Goal: Information Seeking & Learning: Check status

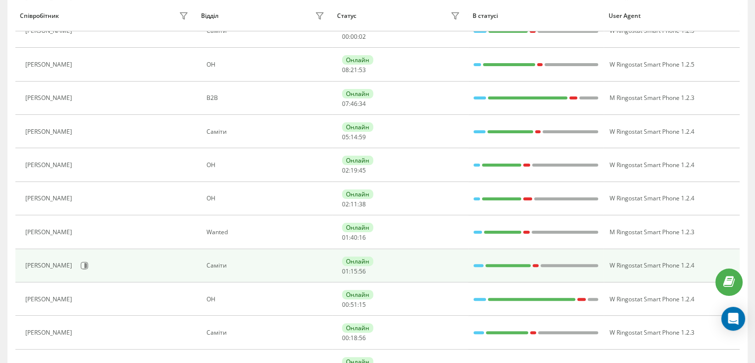
scroll to position [247, 0]
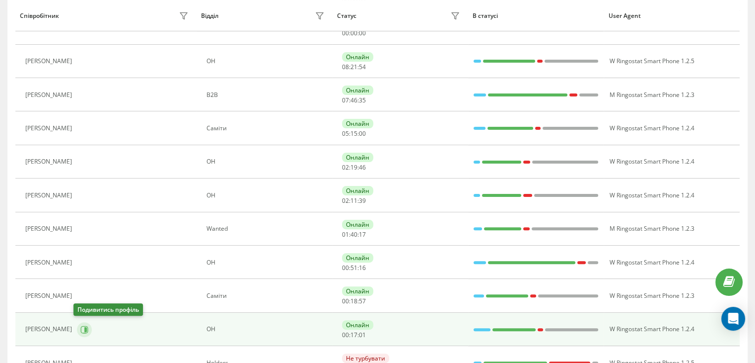
click at [84, 326] on icon at bounding box center [85, 328] width 2 height 5
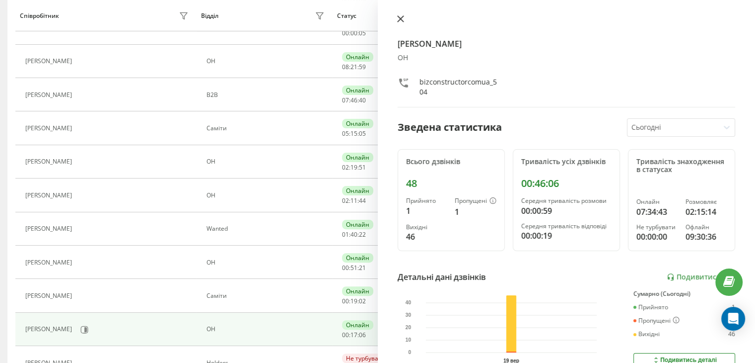
click at [399, 19] on icon at bounding box center [400, 18] width 7 height 7
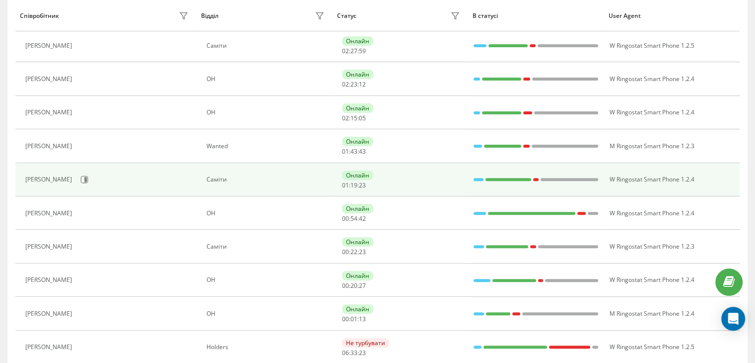
scroll to position [347, 0]
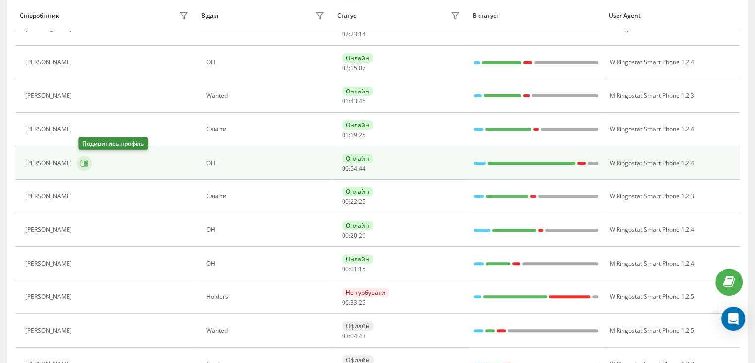
click at [81, 160] on button at bounding box center [84, 162] width 15 height 15
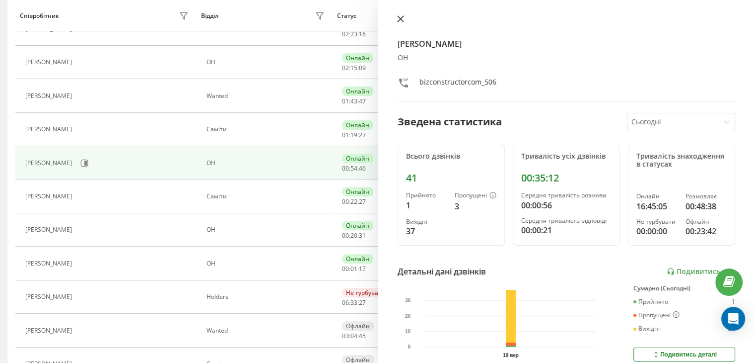
click at [400, 19] on icon at bounding box center [400, 19] width 6 height 6
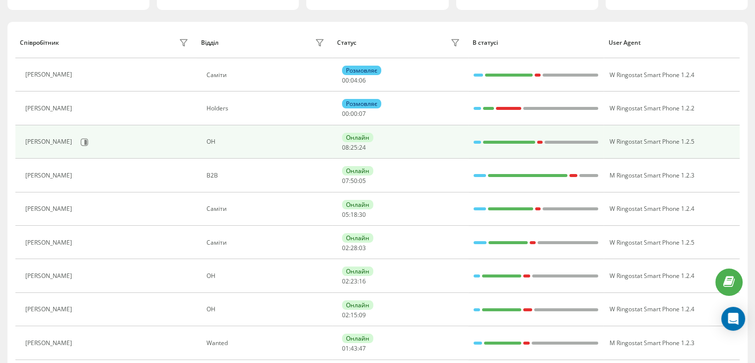
scroll to position [98, 0]
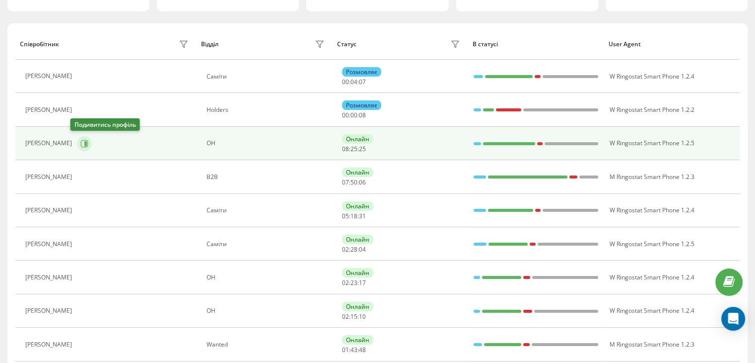
click at [80, 145] on icon at bounding box center [84, 144] width 8 height 8
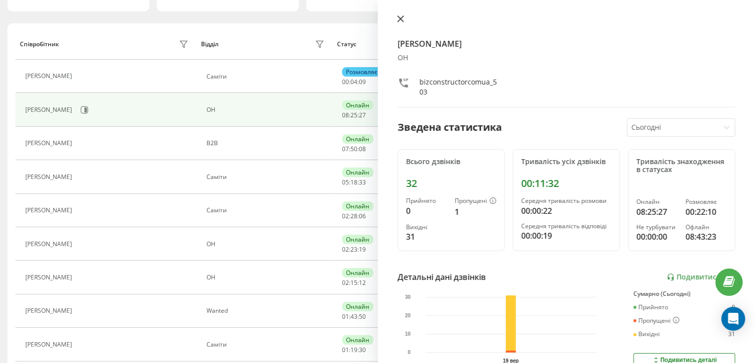
click at [402, 22] on icon at bounding box center [400, 18] width 7 height 7
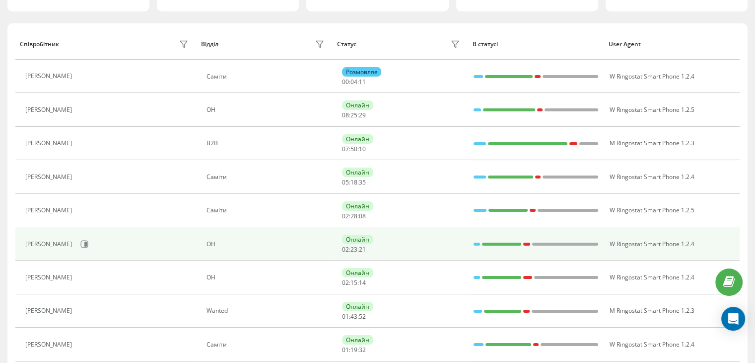
click at [72, 240] on div "[PERSON_NAME]" at bounding box center [49, 243] width 49 height 7
click at [78, 241] on button at bounding box center [84, 243] width 15 height 15
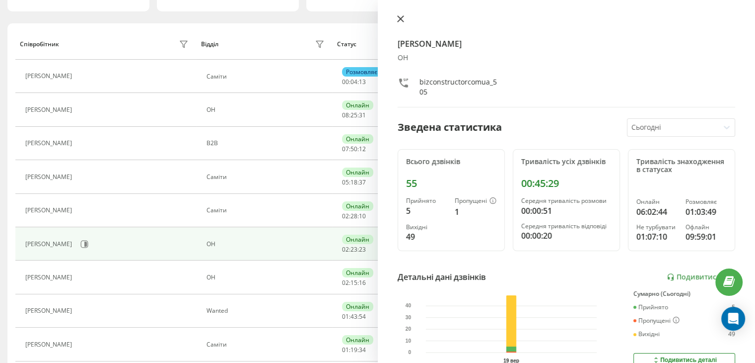
click at [399, 18] on icon at bounding box center [400, 18] width 7 height 7
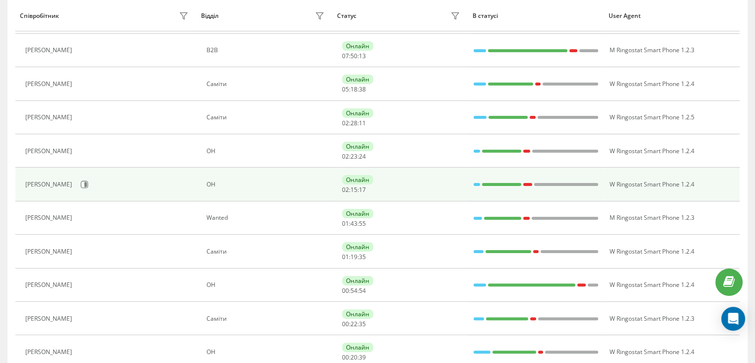
scroll to position [198, 0]
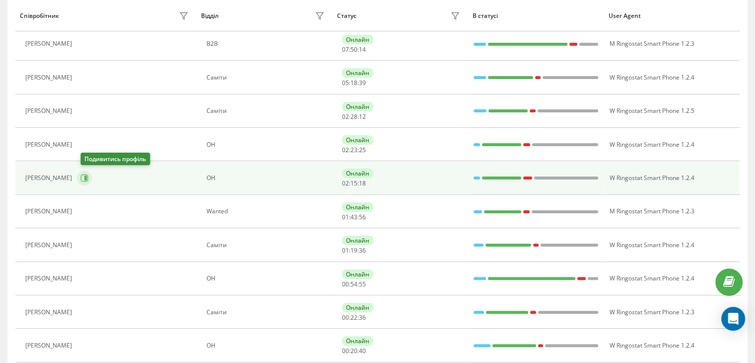
click at [84, 175] on icon at bounding box center [84, 177] width 7 height 7
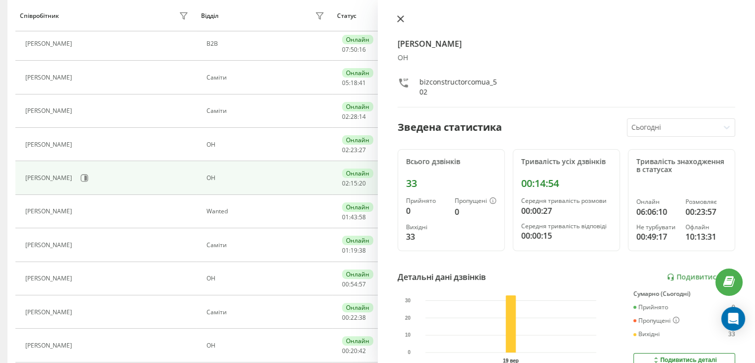
click at [397, 18] on icon at bounding box center [400, 18] width 7 height 7
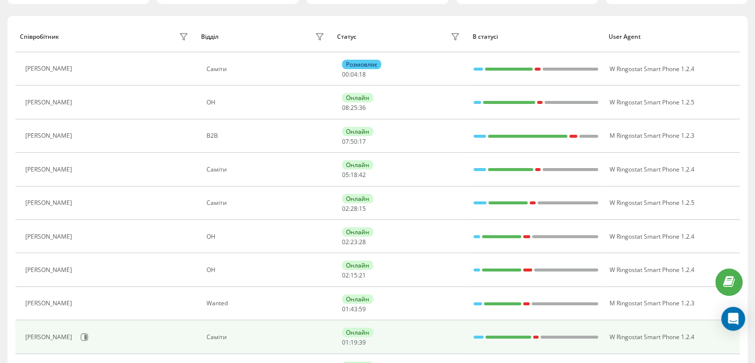
scroll to position [49, 0]
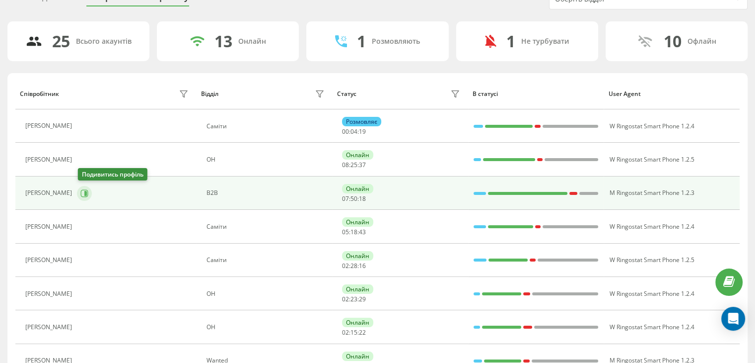
click at [87, 191] on icon at bounding box center [85, 192] width 2 height 5
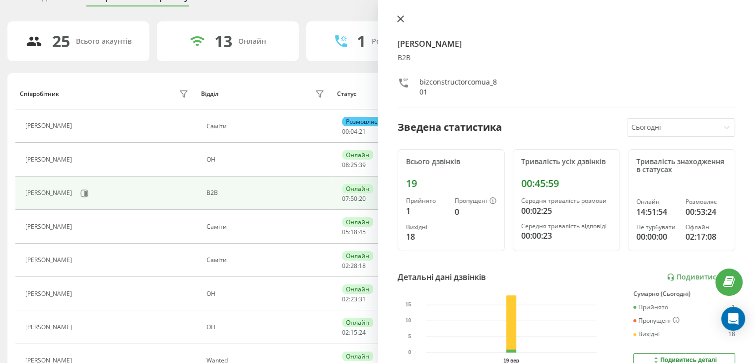
click at [397, 24] on button at bounding box center [400, 19] width 13 height 9
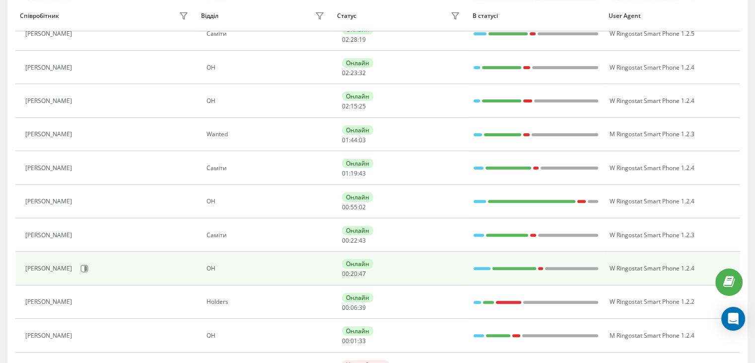
scroll to position [299, 0]
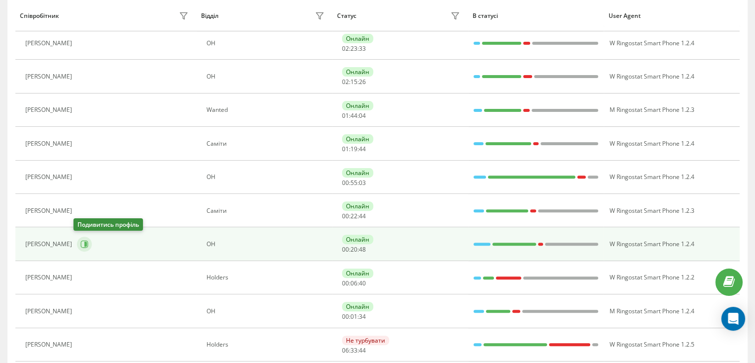
click at [80, 245] on icon at bounding box center [84, 244] width 8 height 8
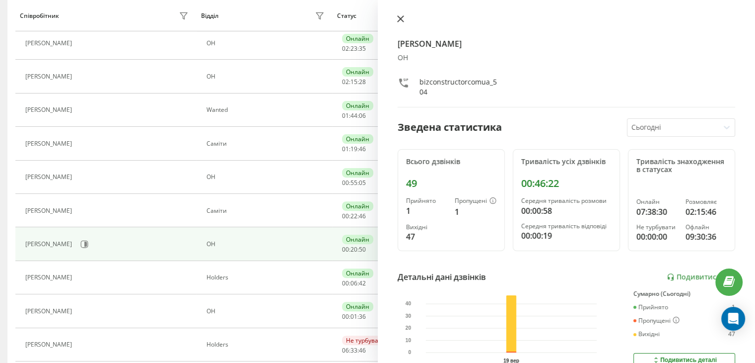
click at [400, 20] on icon at bounding box center [400, 18] width 7 height 7
